Goal: Use online tool/utility

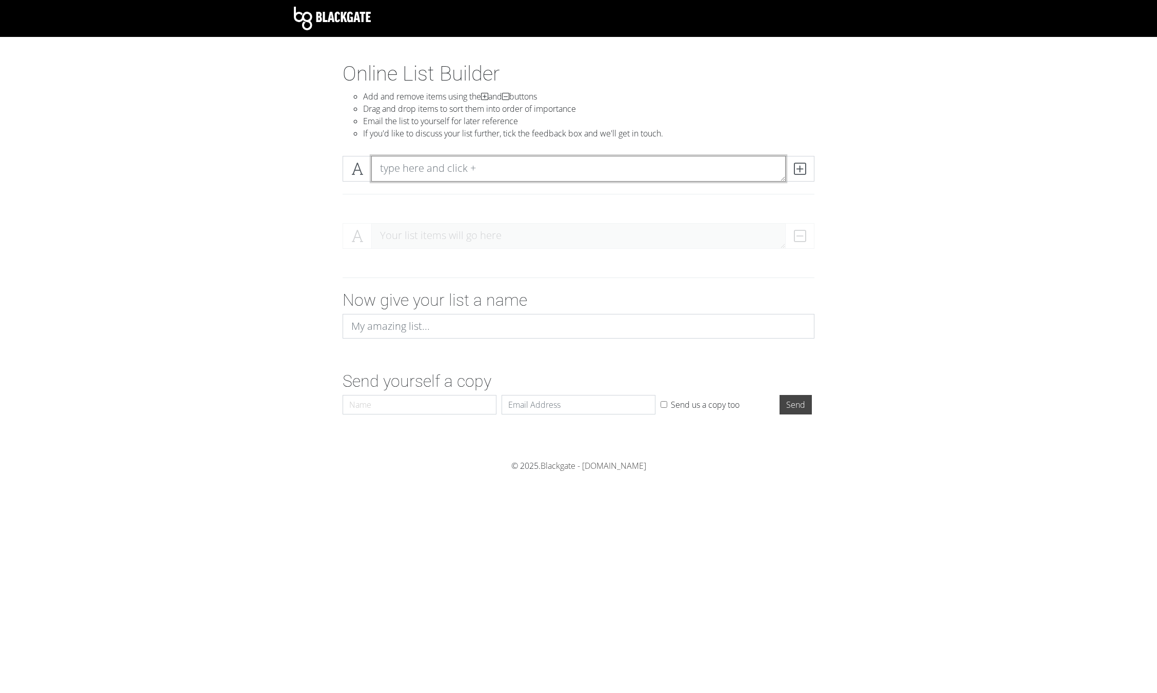
click at [439, 166] on textarea at bounding box center [578, 169] width 414 height 26
type textarea "[PERSON_NAME]"
click at [813, 168] on span at bounding box center [799, 169] width 29 height 26
click at [650, 173] on textarea at bounding box center [578, 169] width 414 height 26
click at [435, 173] on textarea at bounding box center [578, 169] width 414 height 26
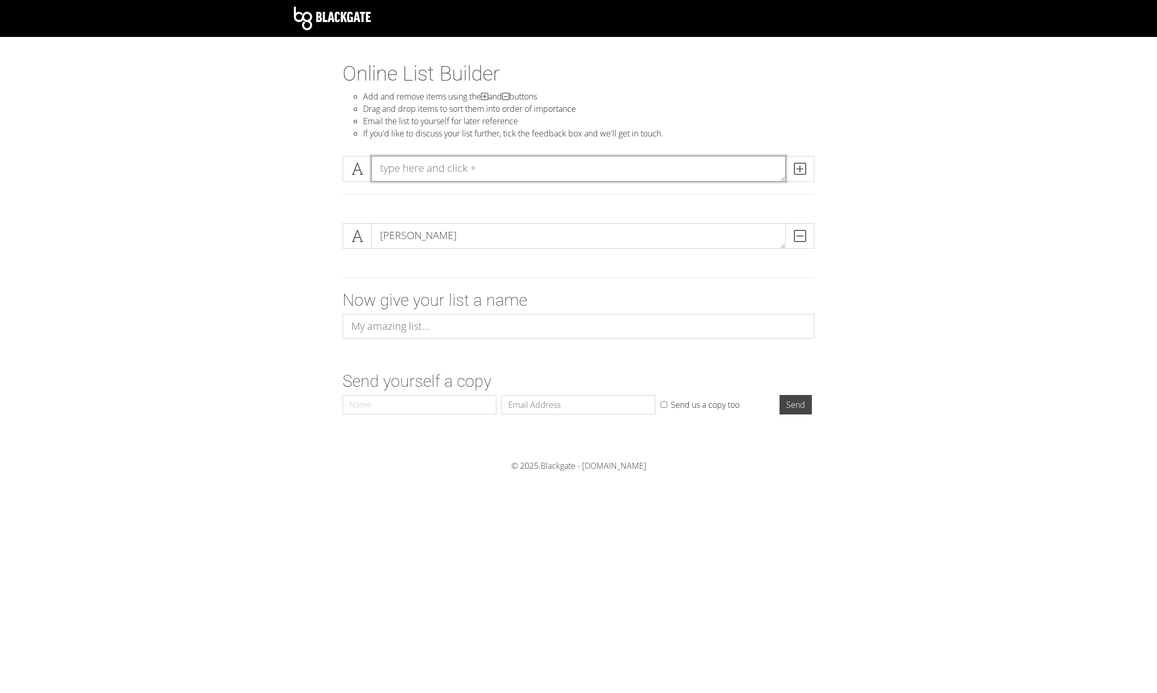
click at [450, 169] on textarea at bounding box center [578, 169] width 414 height 26
type textarea "K"
type textarea "Kaja"
click at [789, 167] on span at bounding box center [799, 169] width 29 height 26
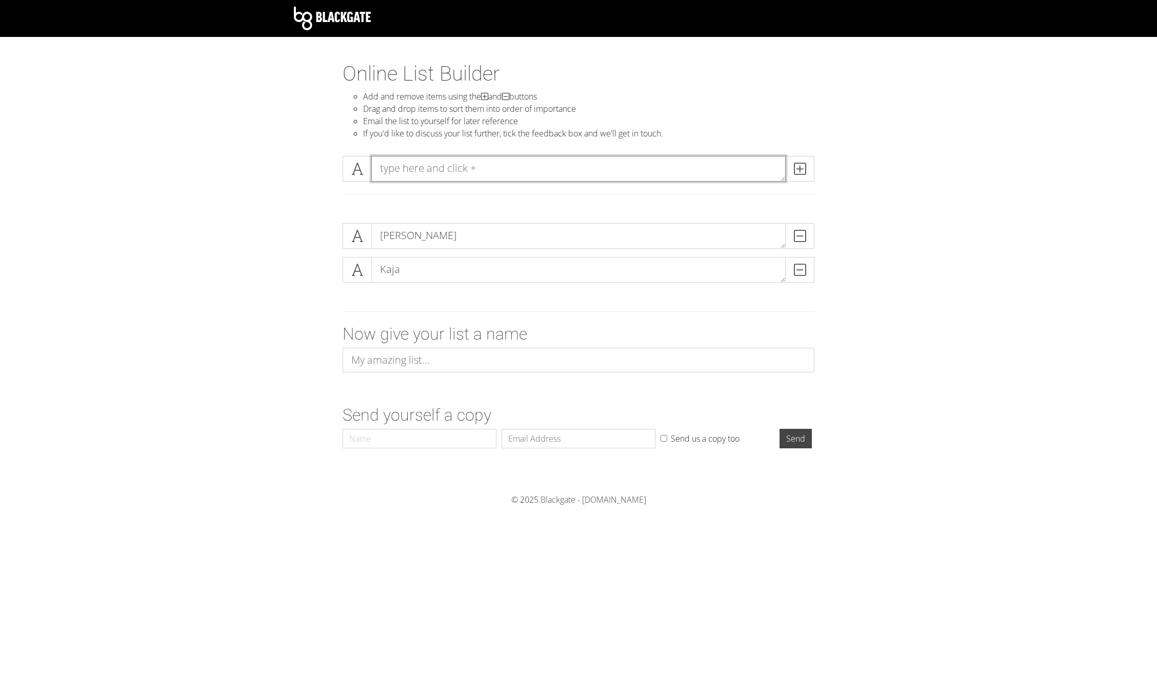
click at [451, 166] on textarea at bounding box center [578, 169] width 414 height 26
click at [428, 373] on div "Now give your list a name" at bounding box center [578, 352] width 487 height 56
click at [406, 363] on input at bounding box center [579, 360] width 472 height 25
type input "Kongres"
click at [779, 429] on input "Send" at bounding box center [795, 438] width 32 height 19
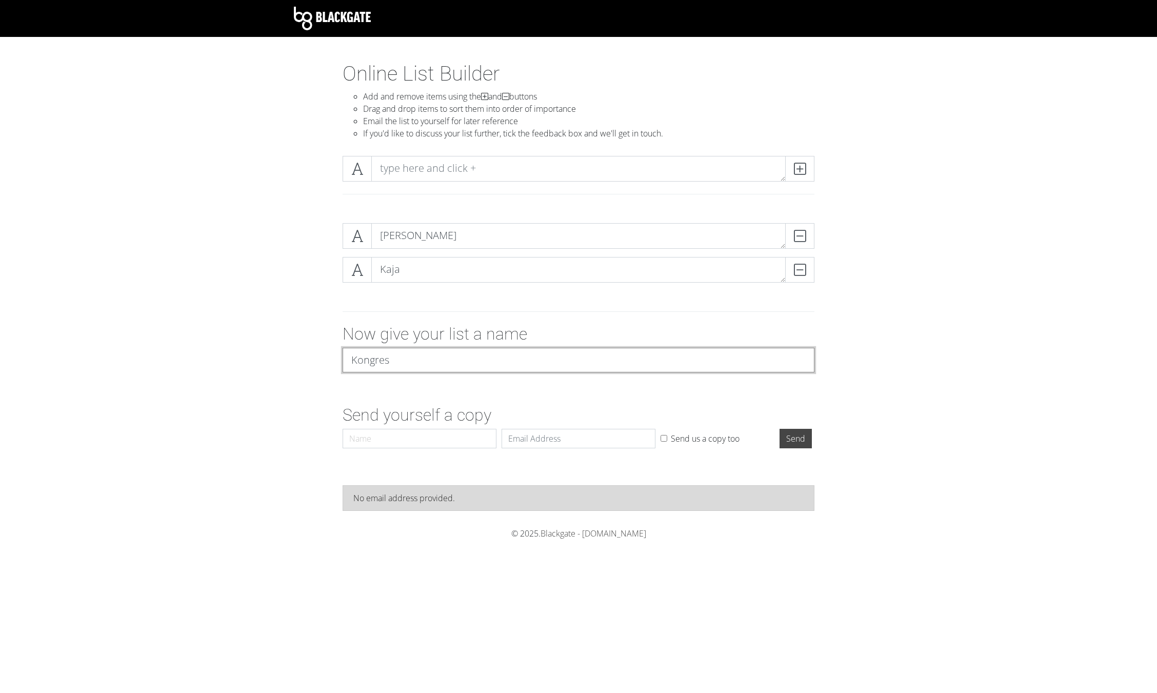
drag, startPoint x: 403, startPoint y: 366, endPoint x: 319, endPoint y: 357, distance: 83.5
click at [319, 357] on div "Now give your list a name Kongres" at bounding box center [578, 352] width 585 height 56
